Goal: Check status: Check status

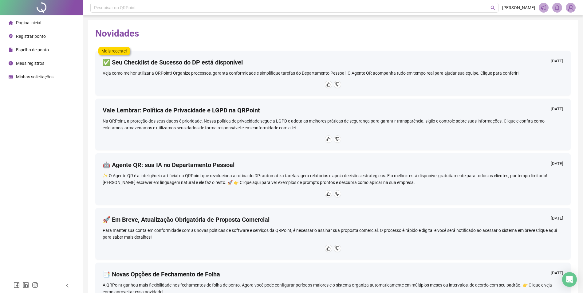
click at [43, 38] on span "Registrar ponto" at bounding box center [31, 36] width 30 height 5
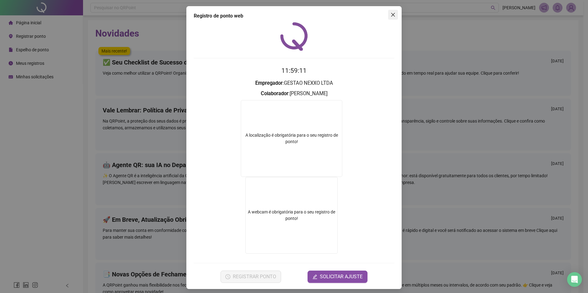
click at [391, 17] on icon "close" at bounding box center [392, 14] width 5 height 5
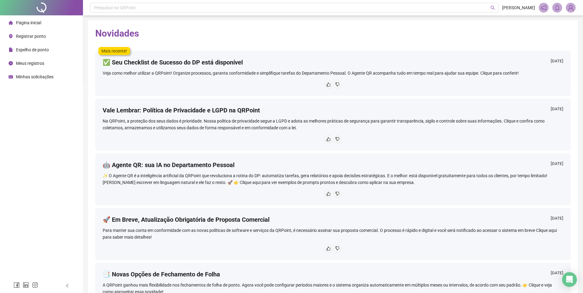
click at [35, 23] on span "Página inicial" at bounding box center [28, 22] width 25 height 5
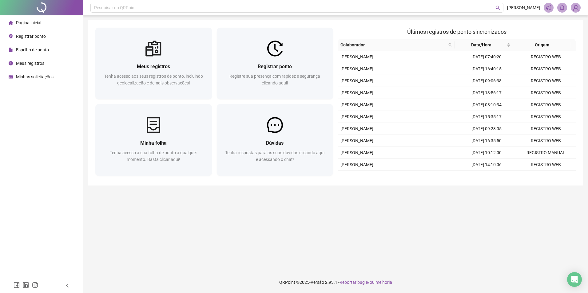
click at [31, 48] on span "Espelho de ponto" at bounding box center [32, 49] width 33 height 5
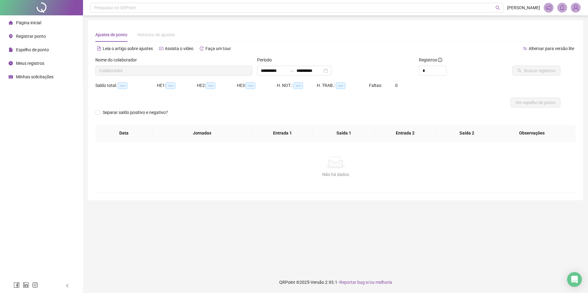
type input "**********"
click at [528, 98] on button "Ver espelho de ponto" at bounding box center [535, 103] width 50 height 10
click at [529, 103] on span "Ver espelho de ponto" at bounding box center [535, 102] width 40 height 7
